Goal: Communication & Community: Answer question/provide support

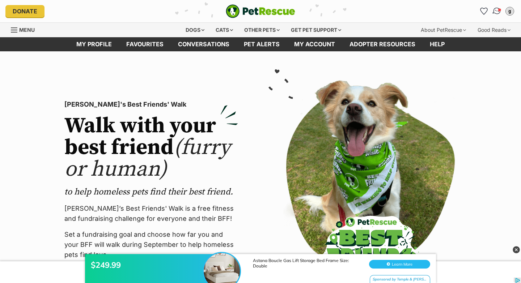
click at [492, 11] on link "Conversations" at bounding box center [496, 11] width 15 height 15
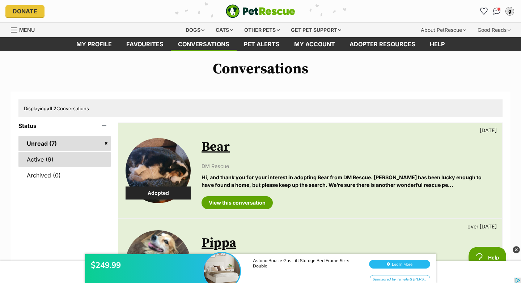
click at [84, 162] on link "Active (9)" at bounding box center [64, 159] width 92 height 15
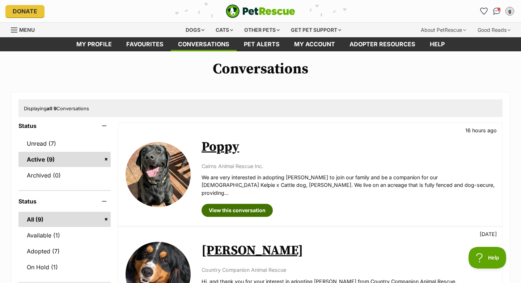
click at [221, 204] on link "View this conversation" at bounding box center [237, 210] width 71 height 13
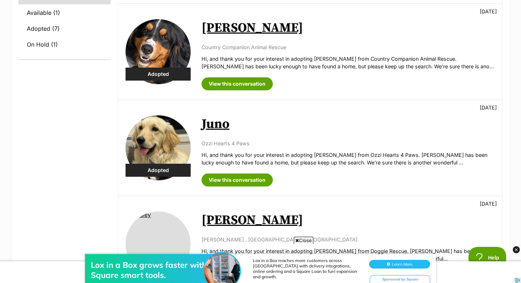
scroll to position [224, 0]
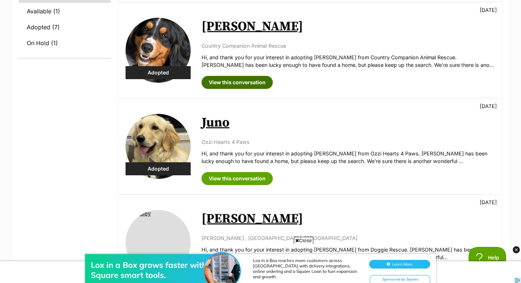
click at [238, 76] on link "View this conversation" at bounding box center [237, 82] width 71 height 13
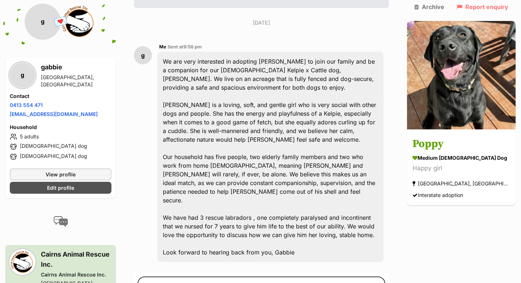
scroll to position [150, 0]
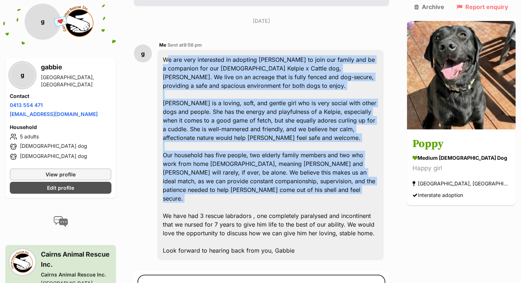
drag, startPoint x: 170, startPoint y: 60, endPoint x: 304, endPoint y: 200, distance: 193.7
click at [304, 200] on div "We are very interested in adopting Poppy to join our family and be a companion …" at bounding box center [270, 155] width 226 height 211
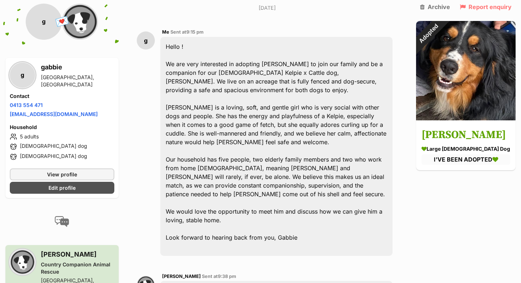
scroll to position [182, 0]
click at [171, 44] on div "Hello ! We are very interested in adopting Edwin to join our family and be a co…" at bounding box center [276, 146] width 232 height 219
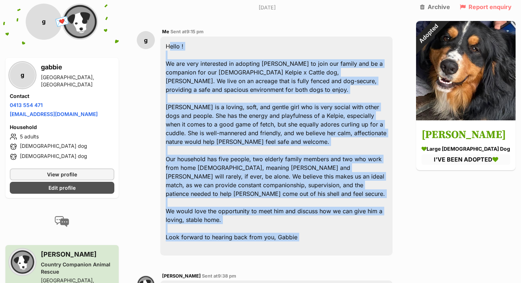
drag, startPoint x: 169, startPoint y: 28, endPoint x: 343, endPoint y: 233, distance: 269.4
click at [343, 233] on div "Hello ! We are very interested in adopting Edwin to join our family and be a co…" at bounding box center [276, 146] width 232 height 219
copy div "Hello ! We are very interested in adopting Edwin to join our family and be a co…"
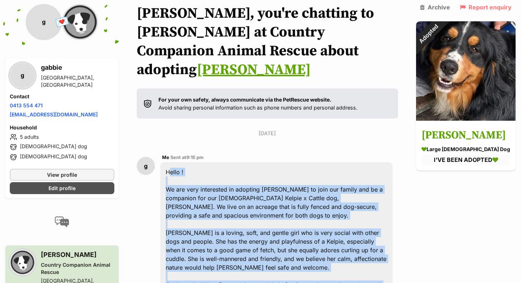
scroll to position [0, 0]
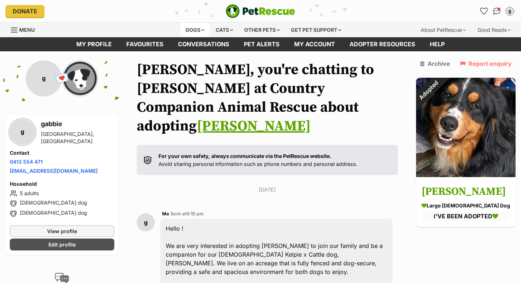
click at [190, 31] on div "Dogs" at bounding box center [195, 30] width 29 height 14
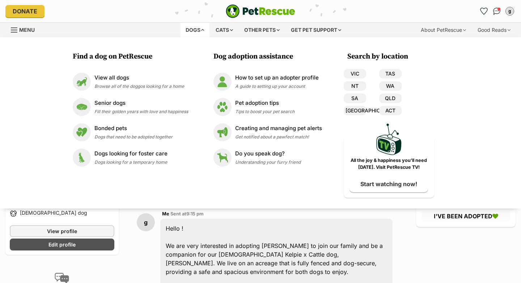
click at [326, 12] on div "PetRescue home" at bounding box center [260, 11] width 170 height 14
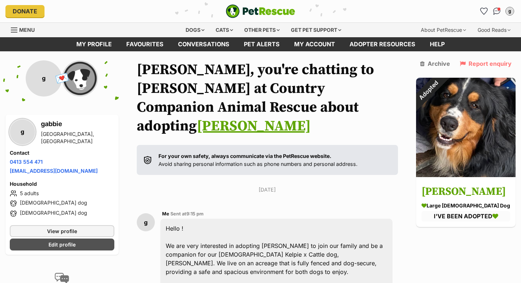
click at [34, 22] on div "Dogs Find a dog on PetRescue View all dogs Browse all of the doggos looking for…" at bounding box center [260, 29] width 521 height 15
click at [24, 28] on span "Menu" at bounding box center [27, 30] width 16 height 6
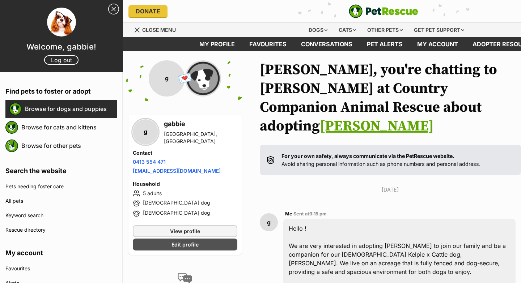
click at [73, 108] on link "Browse for dogs and puppies" at bounding box center [71, 108] width 92 height 15
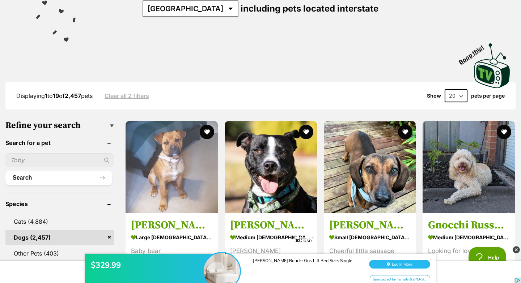
click at [91, 157] on input "text" at bounding box center [59, 160] width 109 height 14
type input "gracie"
click at [5, 171] on button "Search" at bounding box center [58, 178] width 107 height 14
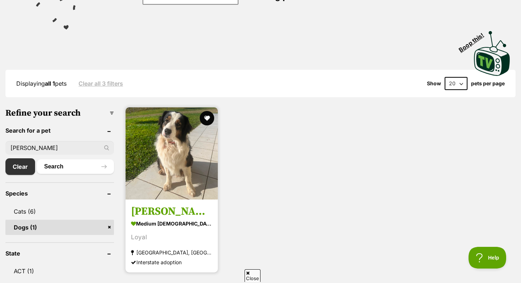
scroll to position [152, 0]
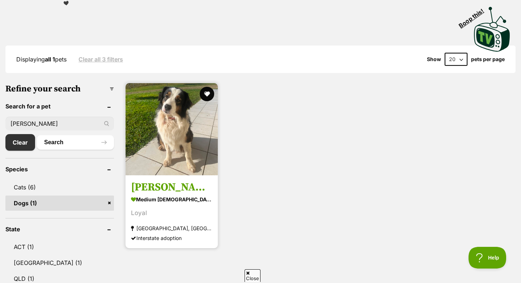
click at [148, 183] on h3 "[PERSON_NAME]" at bounding box center [171, 188] width 81 height 14
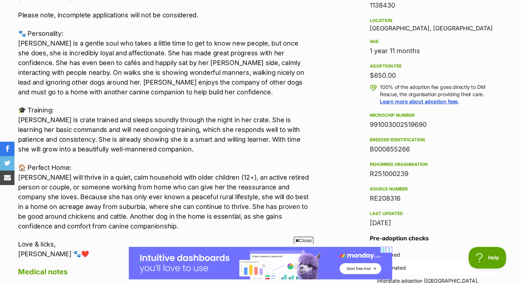
scroll to position [329, 0]
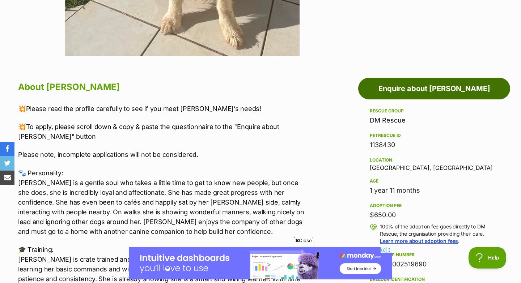
click at [461, 90] on link "Enquire about [PERSON_NAME]" at bounding box center [434, 89] width 152 height 22
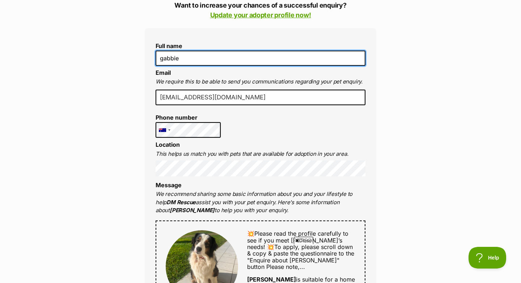
type input "gabbie camenzuli"
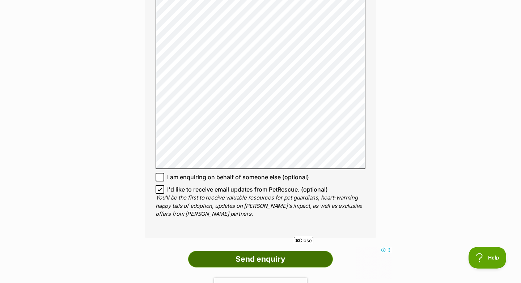
click at [274, 251] on input "Send enquiry" at bounding box center [260, 259] width 145 height 17
